Goal: Information Seeking & Learning: Learn about a topic

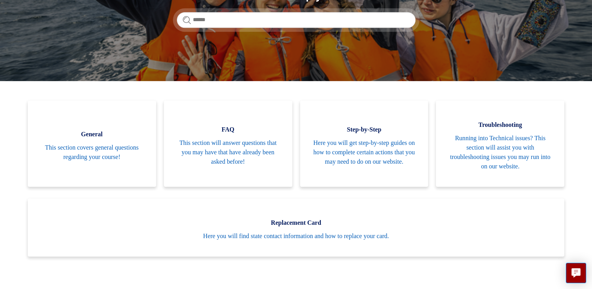
scroll to position [117, 0]
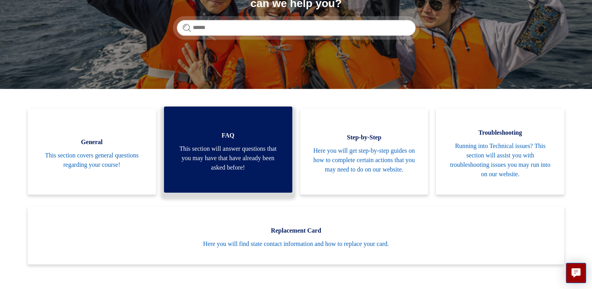
click at [218, 154] on span "This section will answer questions that you may have that have already been ask…" at bounding box center [228, 158] width 105 height 28
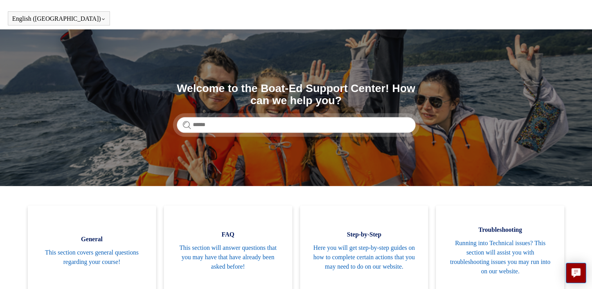
scroll to position [0, 0]
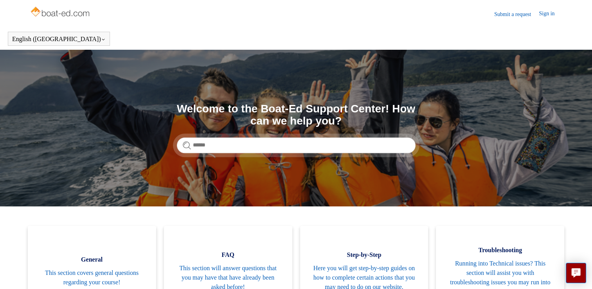
click at [79, 14] on img at bounding box center [61, 13] width 62 height 16
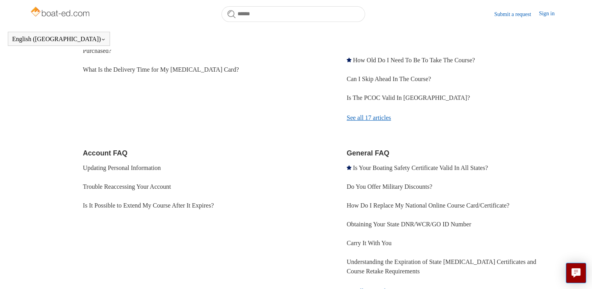
scroll to position [174, 0]
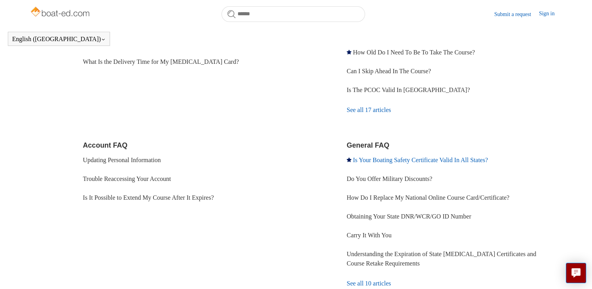
click at [402, 160] on link "Is Your Boating Safety Certificate Valid In All States?" at bounding box center [420, 159] width 135 height 7
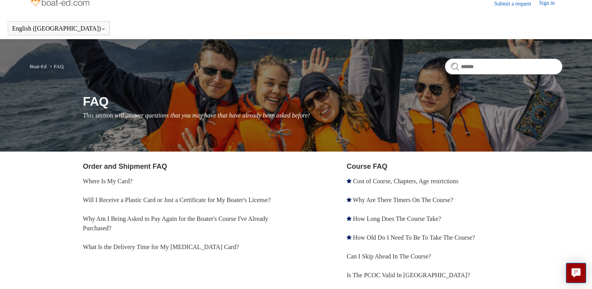
scroll to position [0, 0]
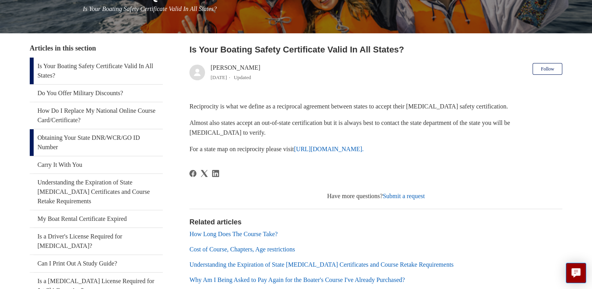
scroll to position [117, 0]
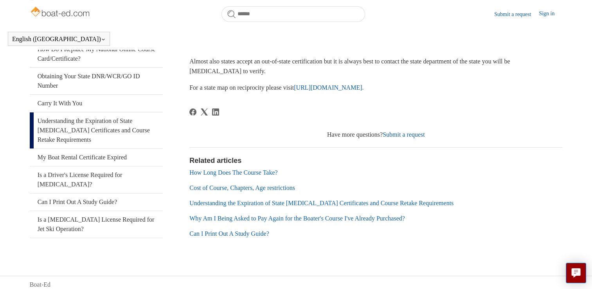
click at [64, 148] on link "Understanding the Expiration of State [MEDICAL_DATA] Certificates and Course Re…" at bounding box center [96, 130] width 133 height 36
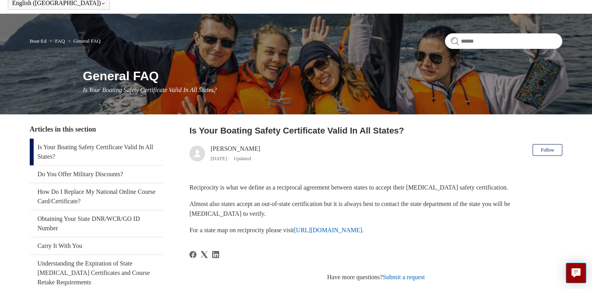
scroll to position [0, 0]
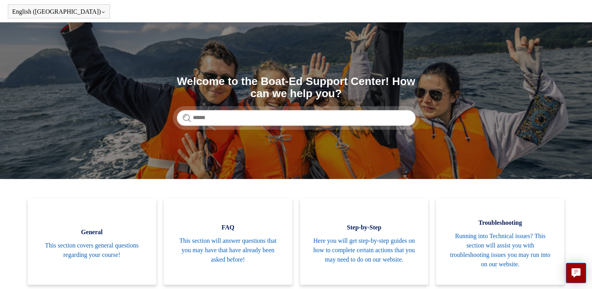
scroll to position [117, 0]
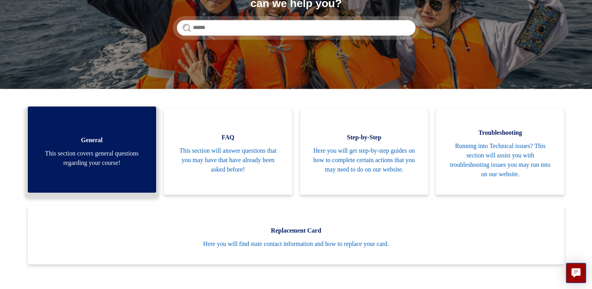
click at [114, 162] on span "This section covers general questions regarding your course!" at bounding box center [91, 158] width 105 height 19
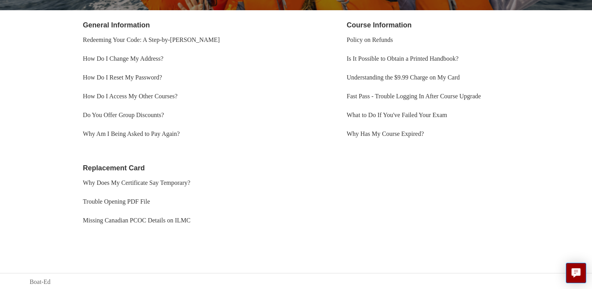
scroll to position [153, 0]
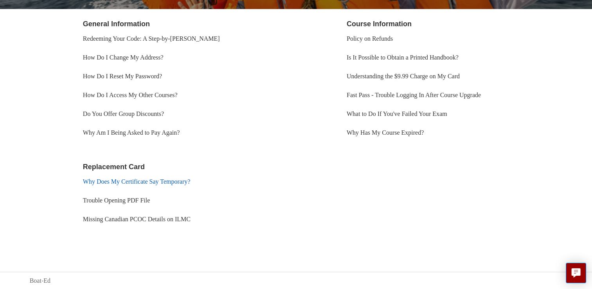
click at [174, 183] on link "Why Does My Certificate Say Temporary?" at bounding box center [137, 181] width 108 height 7
